Goal: Check status

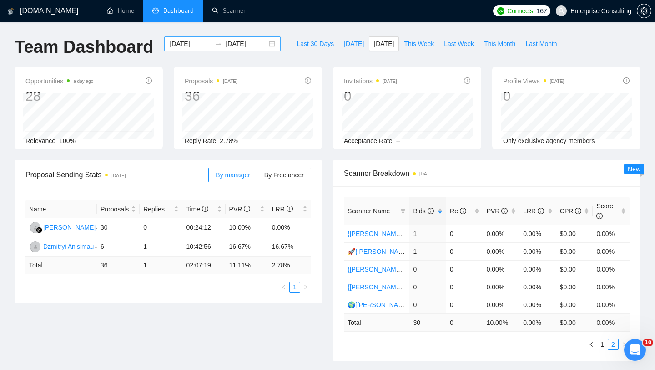
click at [179, 46] on input "[DATE]" at bounding box center [190, 44] width 41 height 10
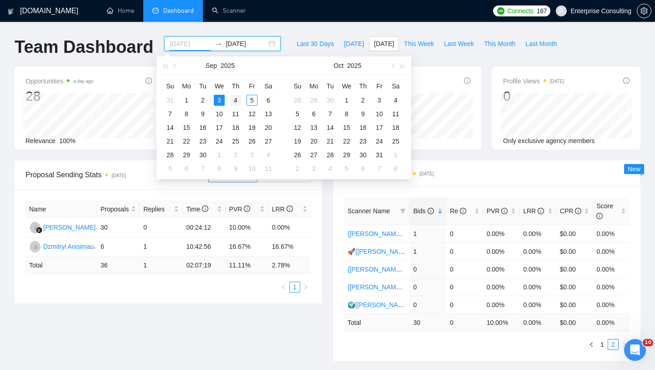
type input "[DATE]"
click at [233, 99] on div "4" at bounding box center [235, 100] width 11 height 11
click at [234, 99] on div "4" at bounding box center [235, 100] width 11 height 11
type input "[DATE]"
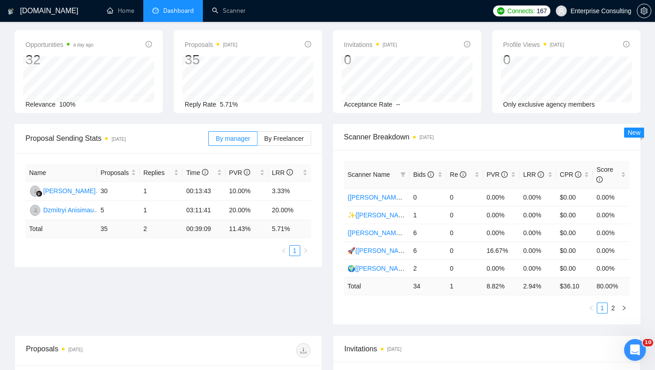
scroll to position [54, 0]
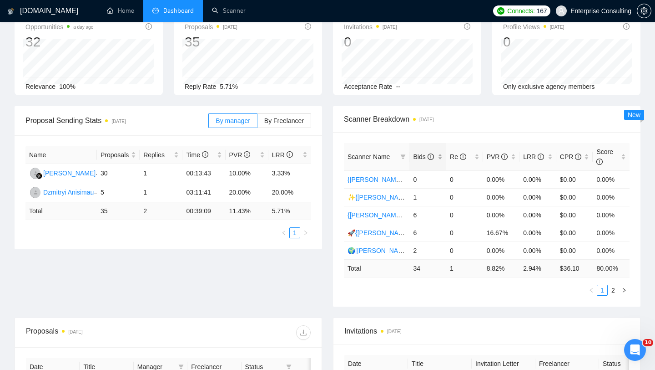
click at [421, 153] on span "Bids" at bounding box center [423, 156] width 20 height 7
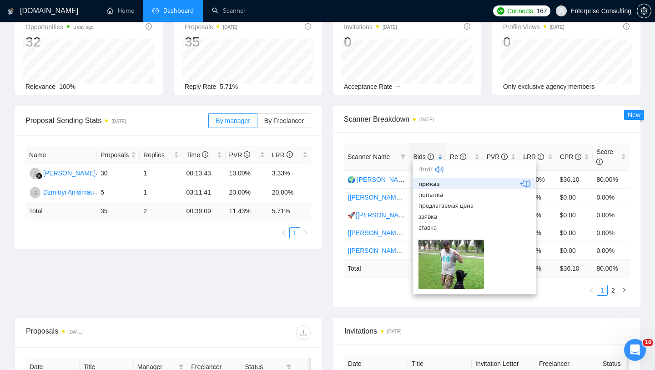
click at [312, 300] on div "Proposal Sending Stats [DATE] By manager By Freelancer Name Proposals Replies T…" at bounding box center [327, 211] width 637 height 211
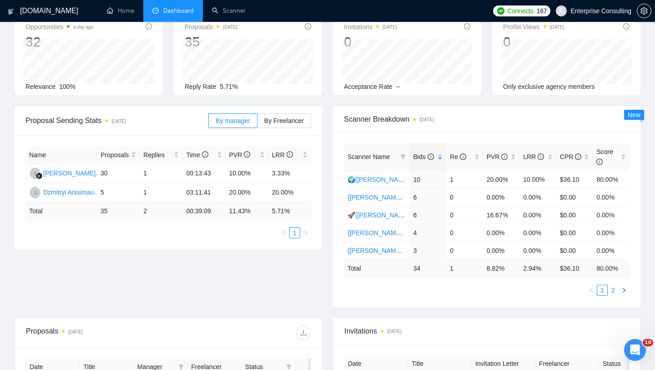
click at [610, 289] on link "2" at bounding box center [614, 290] width 10 height 10
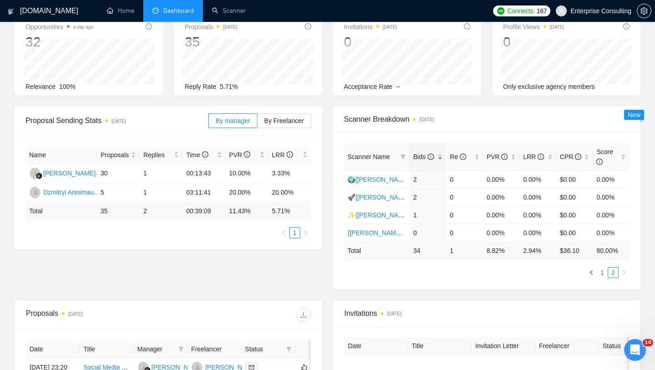
click at [604, 269] on link "1" at bounding box center [603, 272] width 10 height 10
